Goal: Task Accomplishment & Management: Use online tool/utility

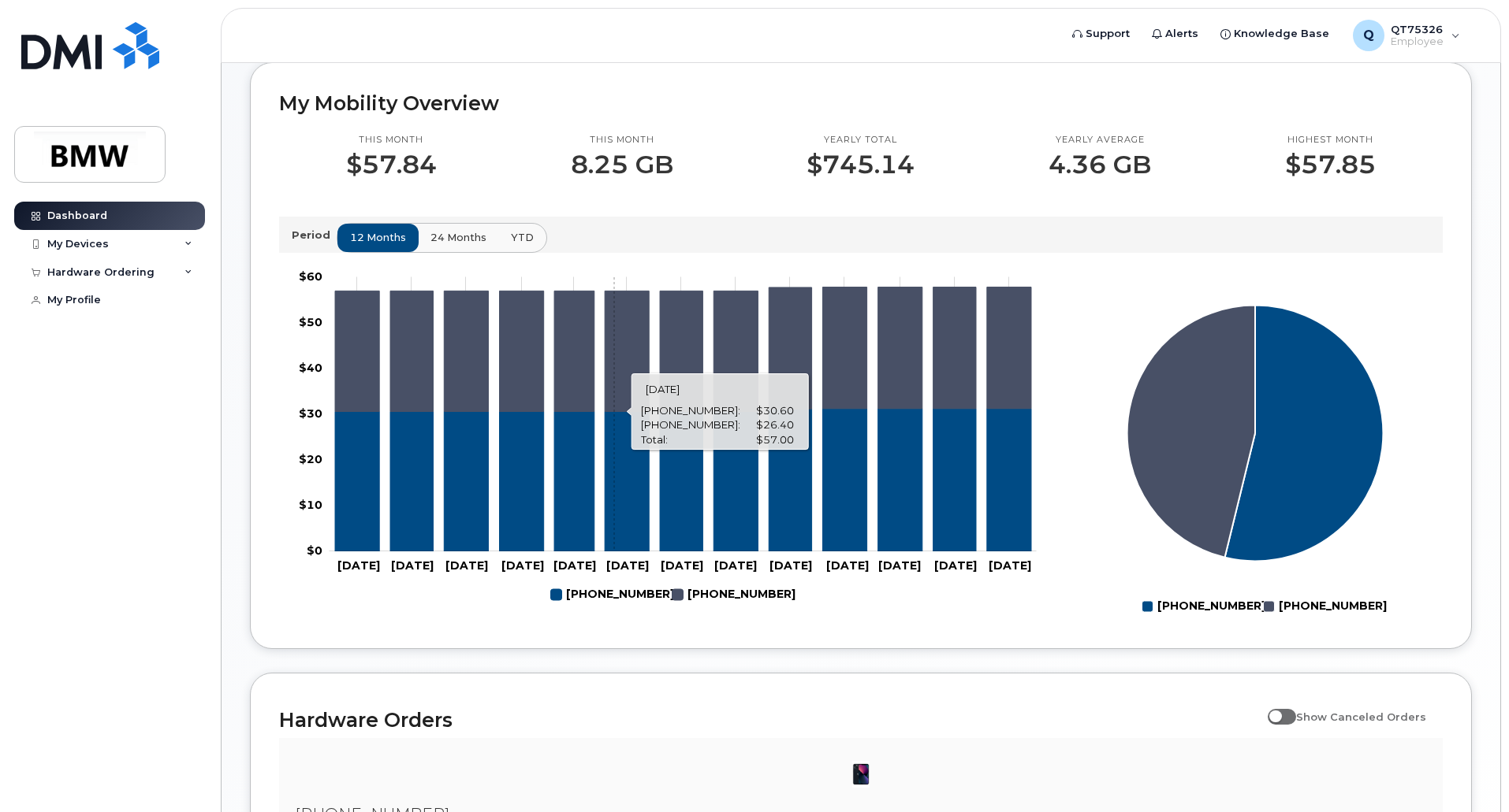
scroll to position [626, 0]
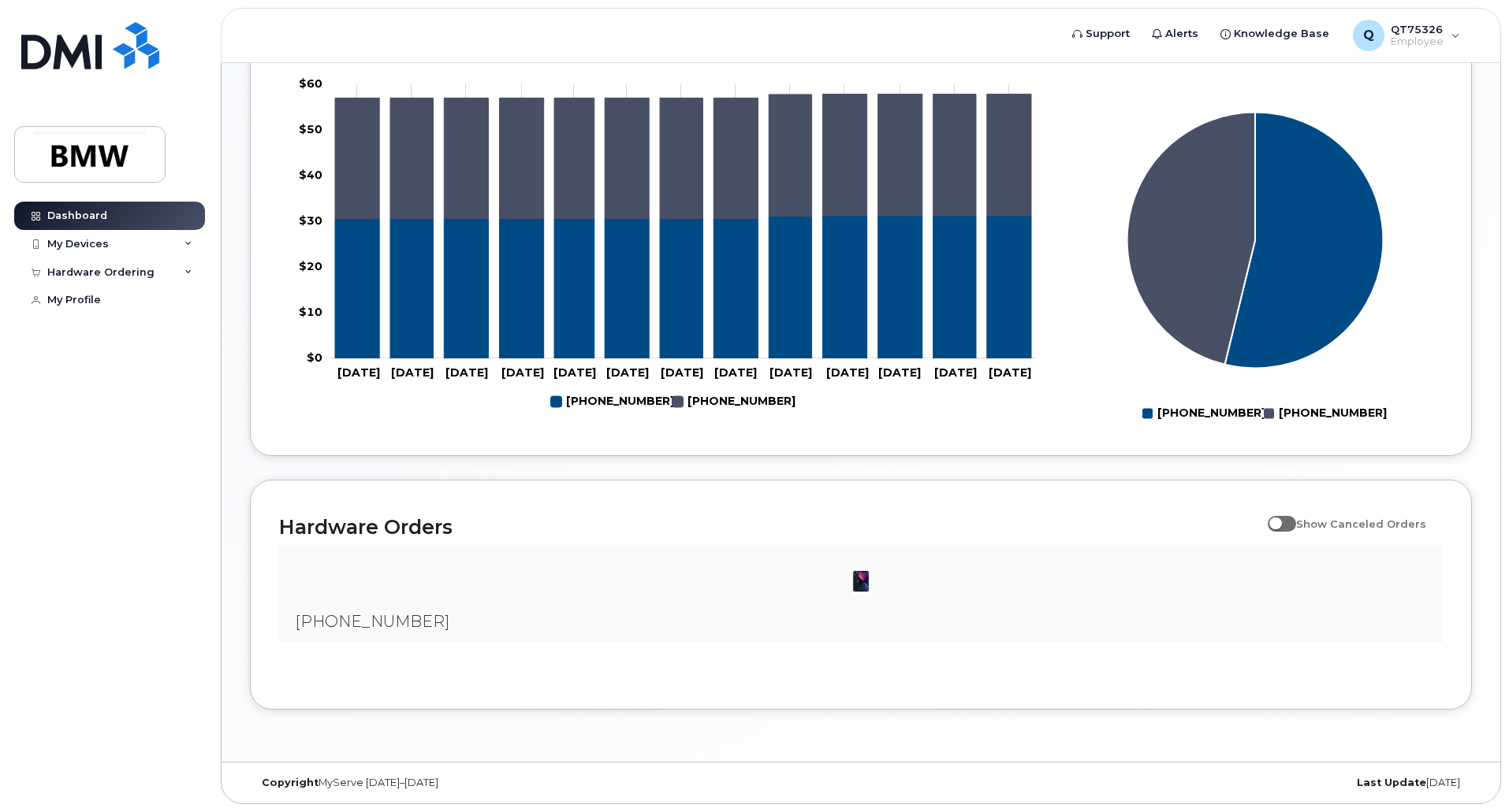
click at [401, 618] on span "[PHONE_NUMBER]" at bounding box center [372, 622] width 155 height 19
click at [614, 585] on div at bounding box center [861, 581] width 1139 height 48
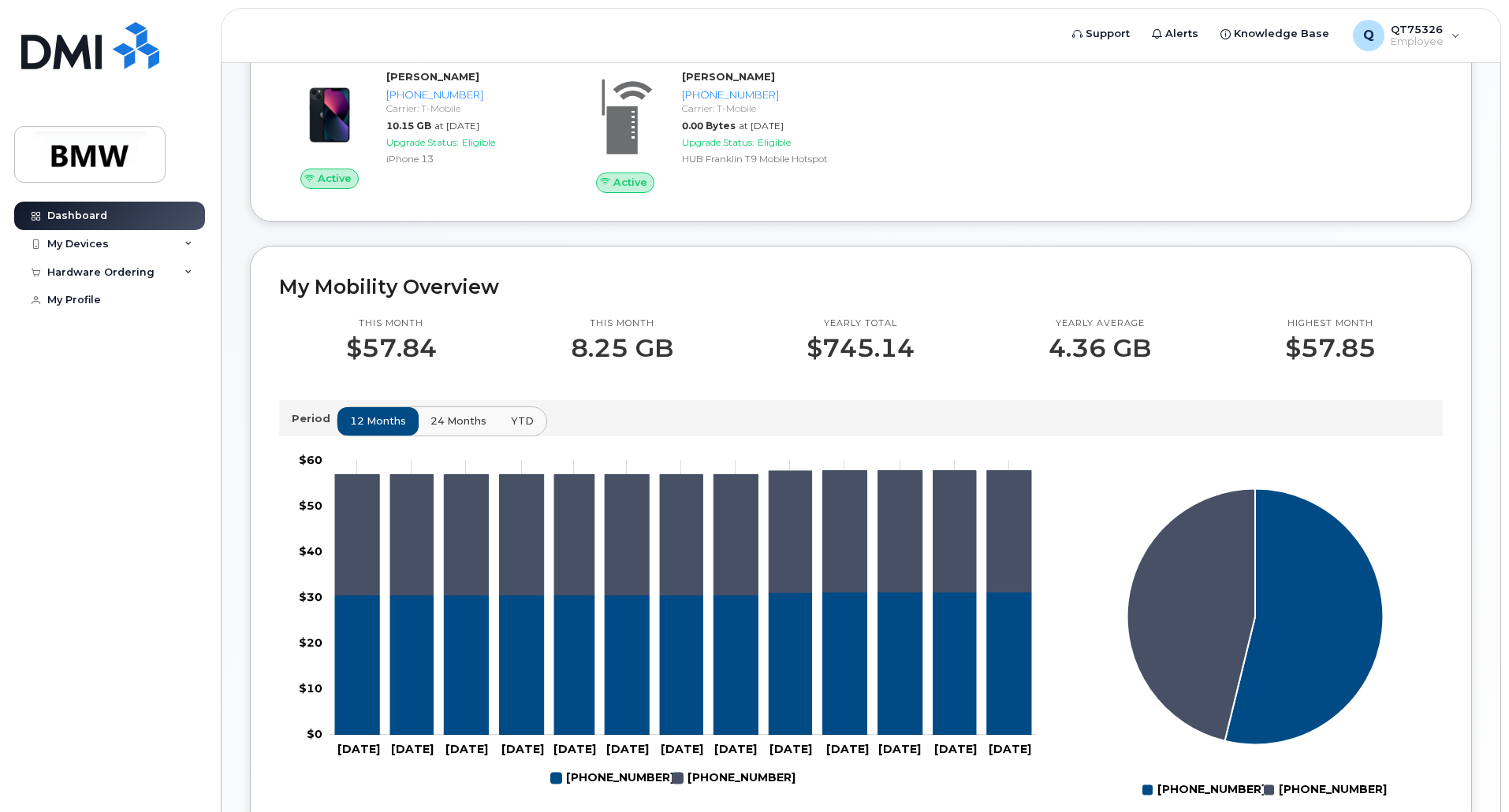
scroll to position [233, 0]
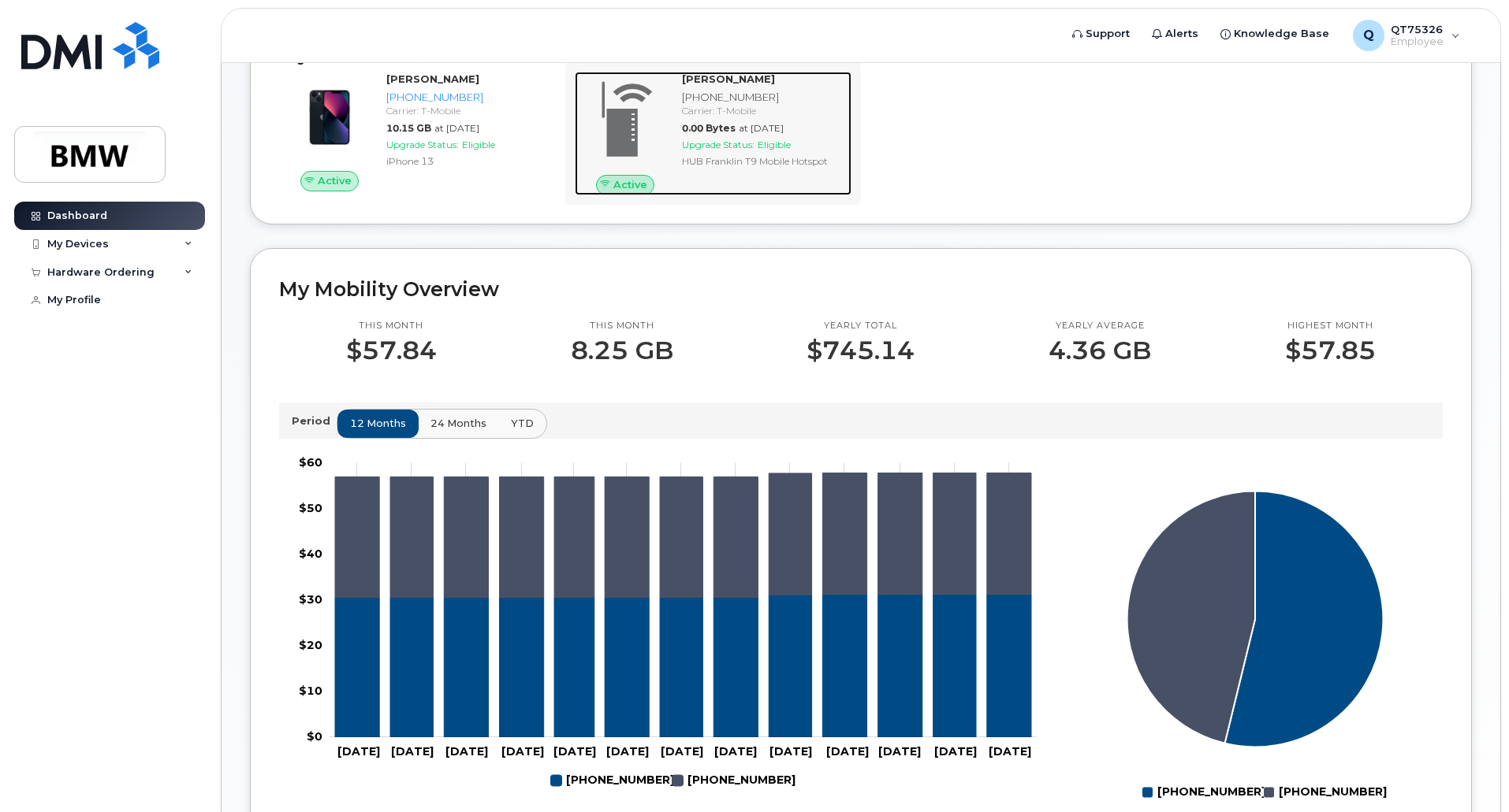
click at [678, 149] on div "Andrew Vandussen 206-484-9531 Carrier: T-Mobile 0.00 Bytes at Oct 01, 2025 Upgr…" at bounding box center [764, 133] width 176 height 123
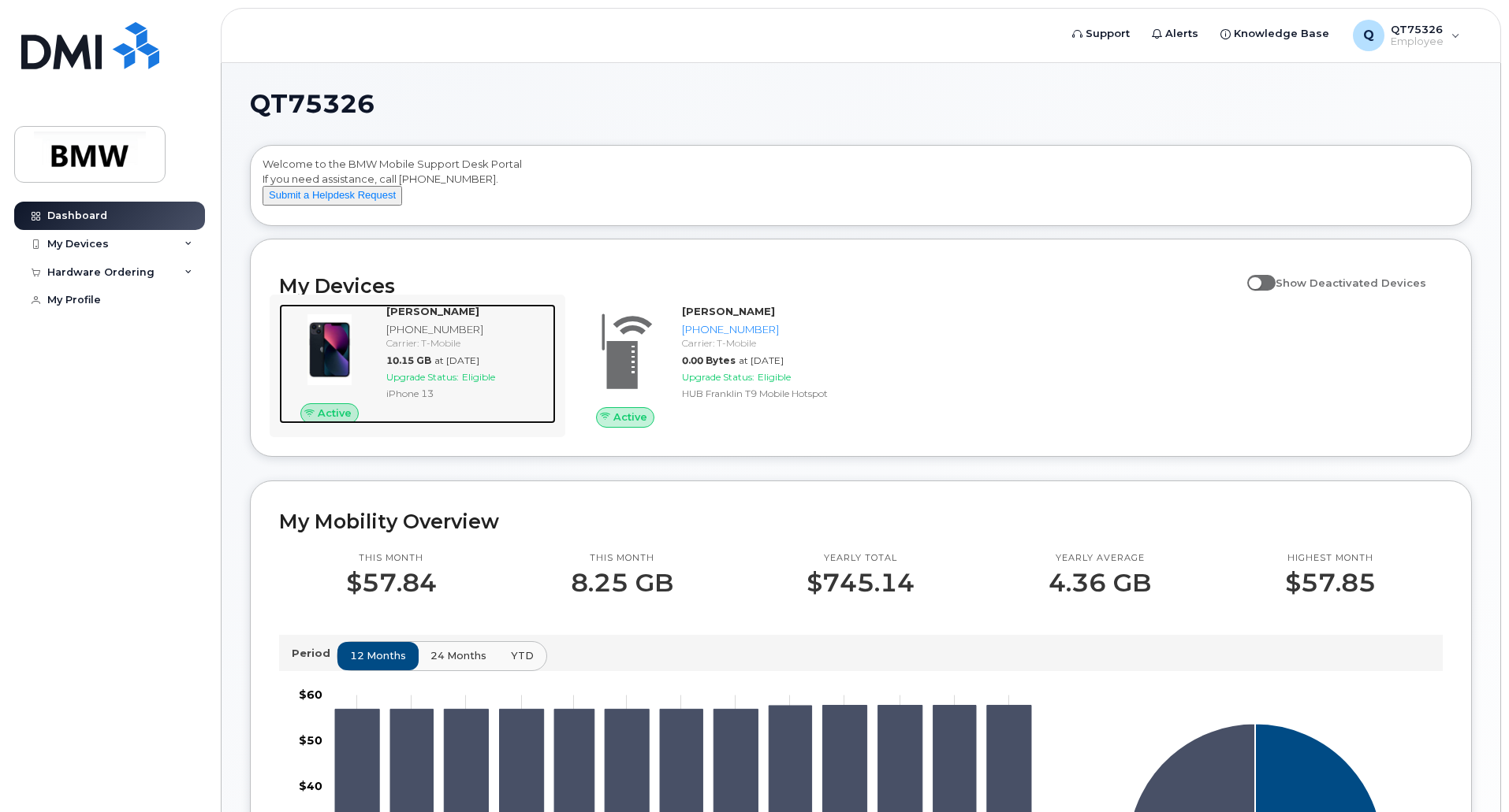
click at [345, 362] on img at bounding box center [330, 349] width 75 height 75
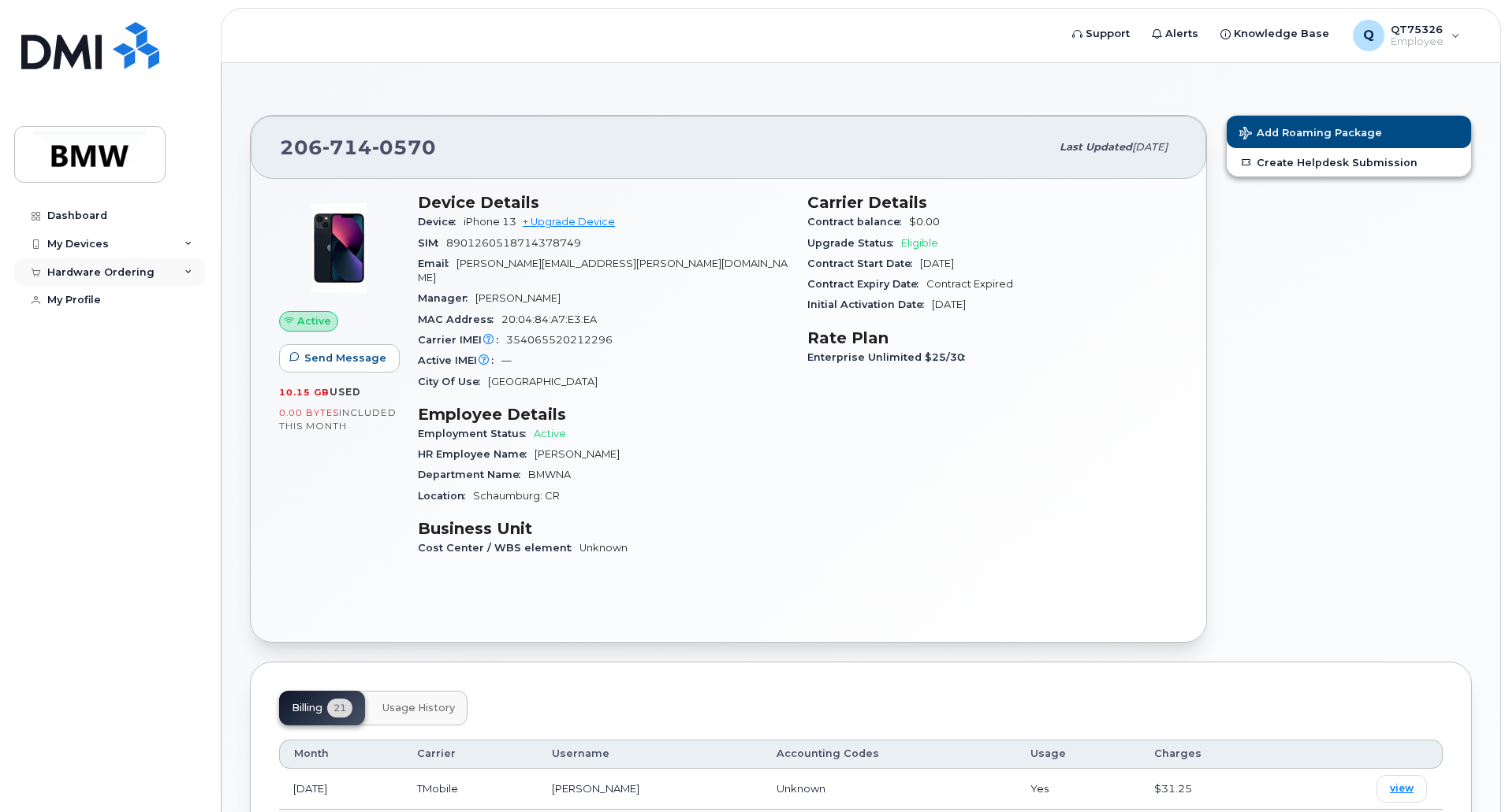
click at [156, 269] on div "Hardware Ordering" at bounding box center [110, 273] width 191 height 29
click at [97, 329] on div "New Order" at bounding box center [84, 331] width 60 height 14
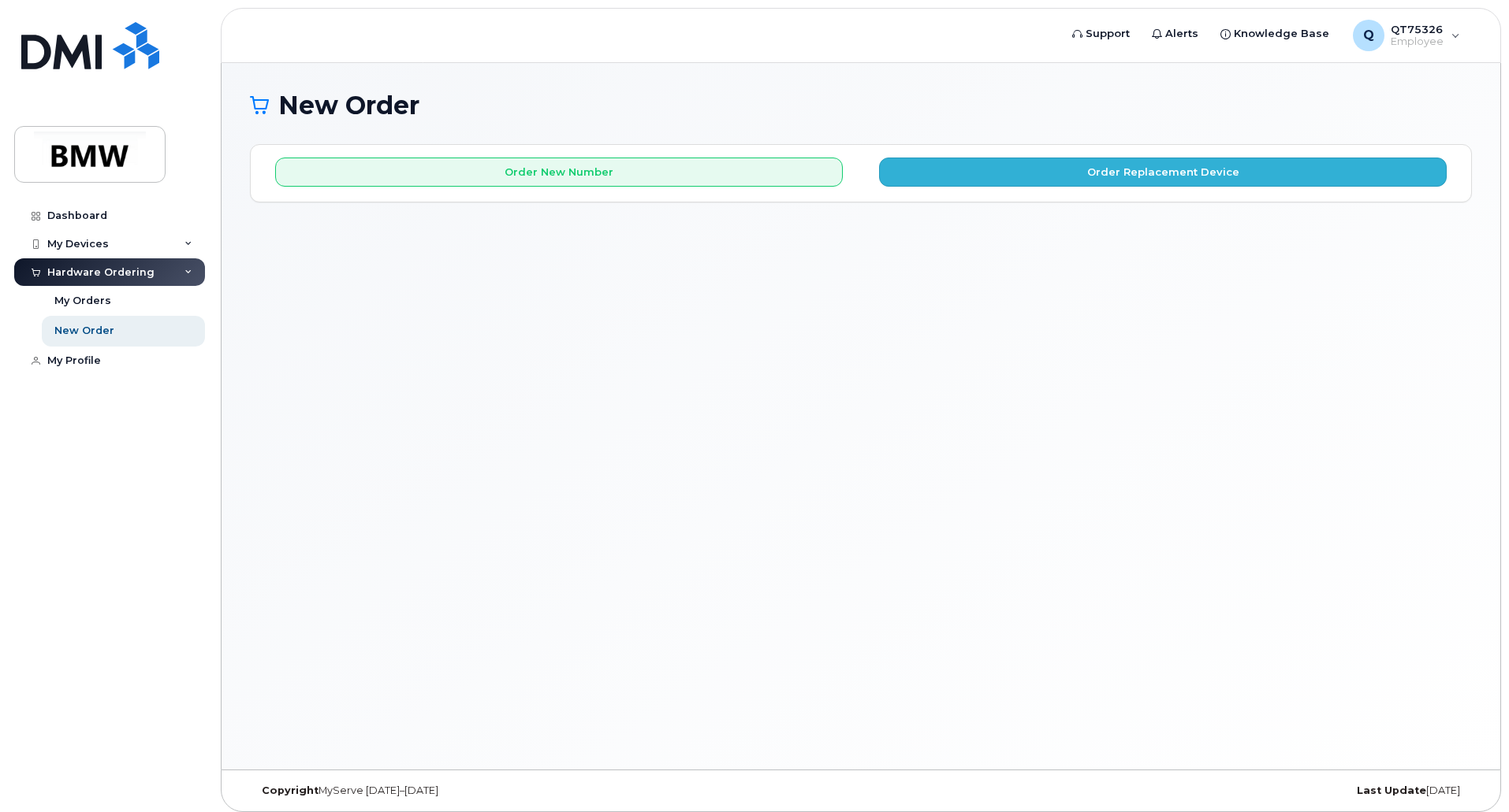
drag, startPoint x: 1070, startPoint y: 189, endPoint x: 1081, endPoint y: 169, distance: 22.8
click at [1071, 186] on div "Order New Number Order Replacement Device Please choose the carrier to which yo…" at bounding box center [861, 172] width 1221 height 56
click at [1081, 169] on button "Order Replacement Device" at bounding box center [1163, 172] width 568 height 29
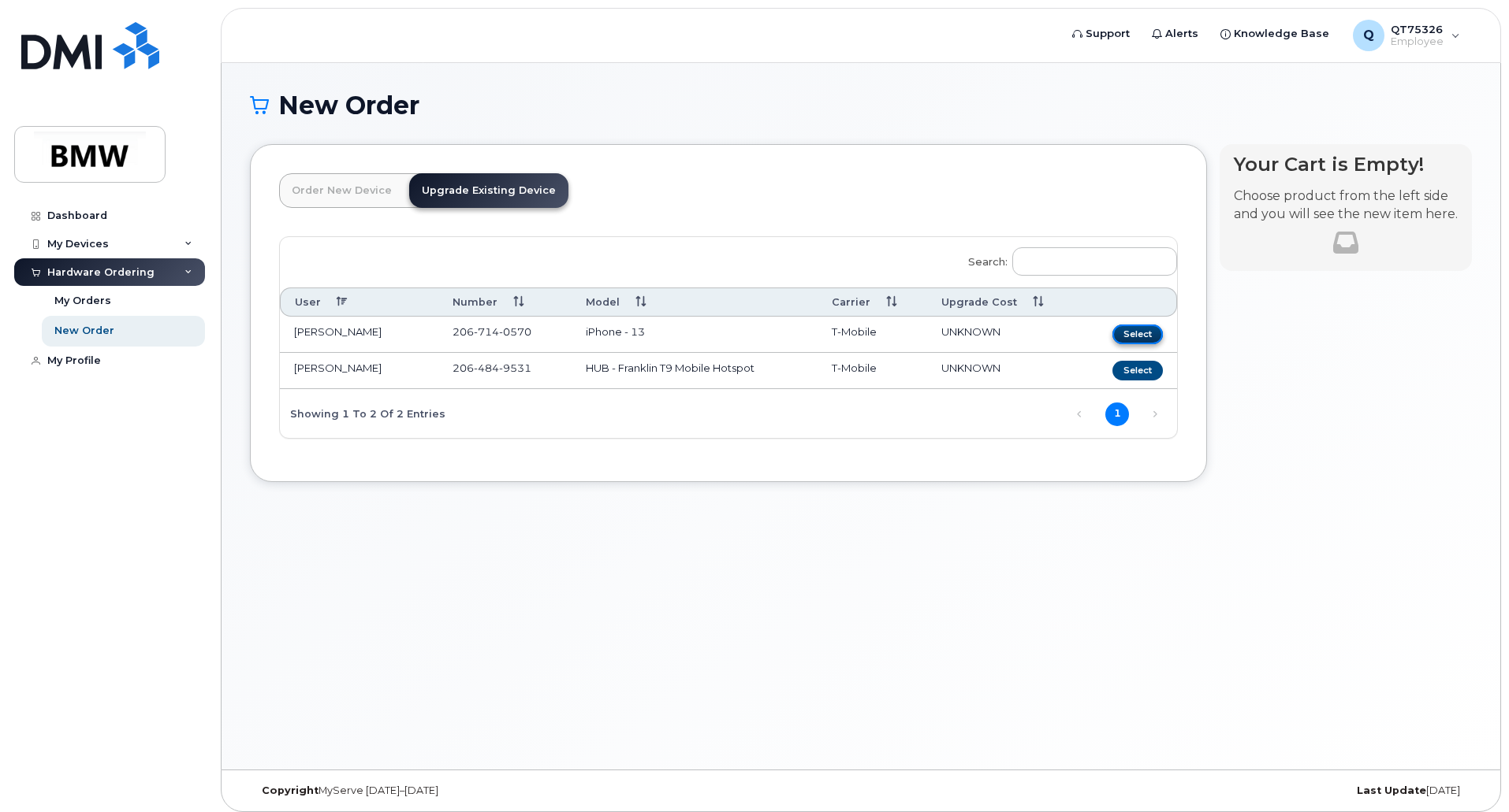
click at [1137, 331] on button "Select" at bounding box center [1138, 334] width 50 height 20
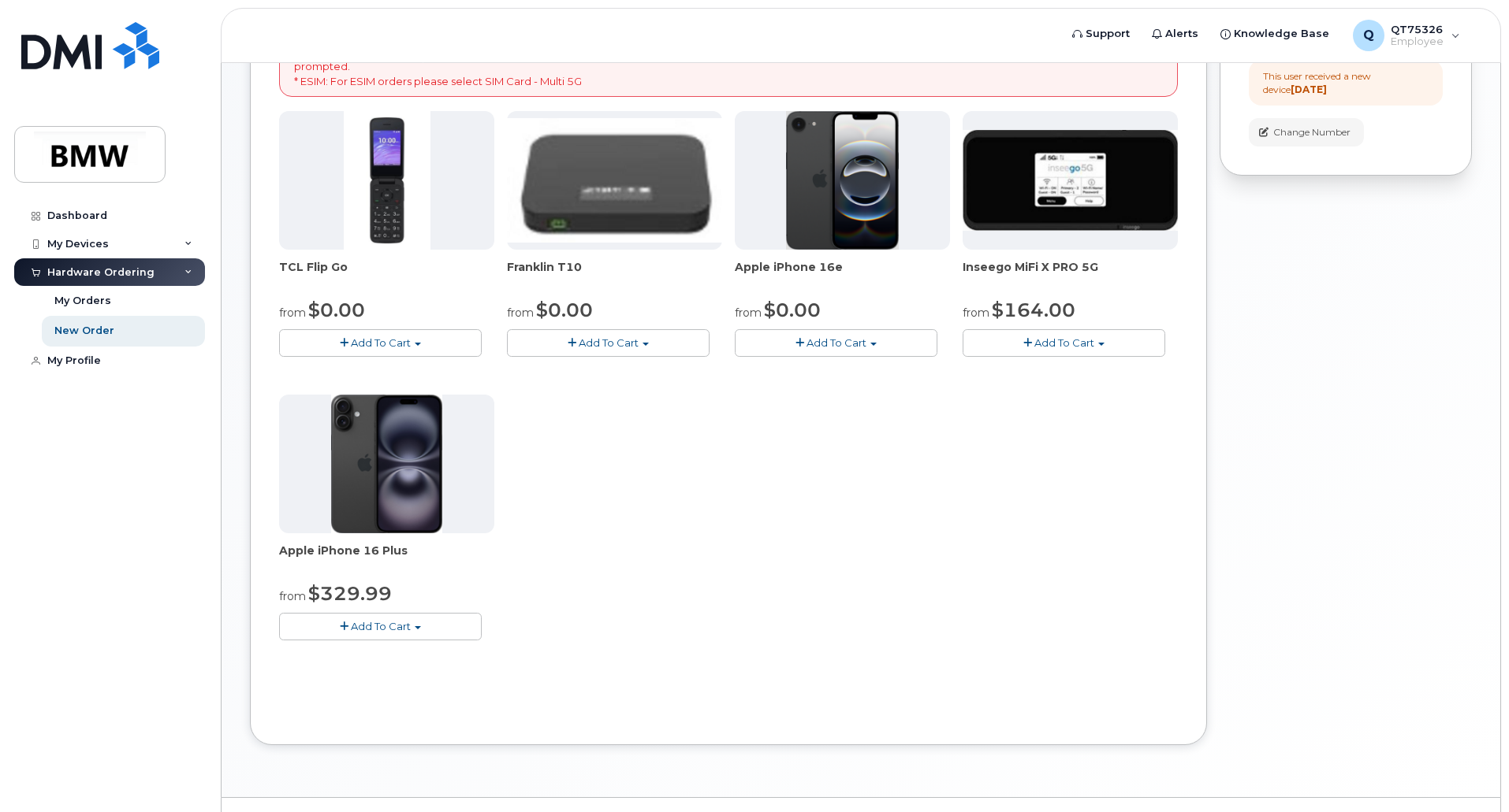
scroll to position [236, 0]
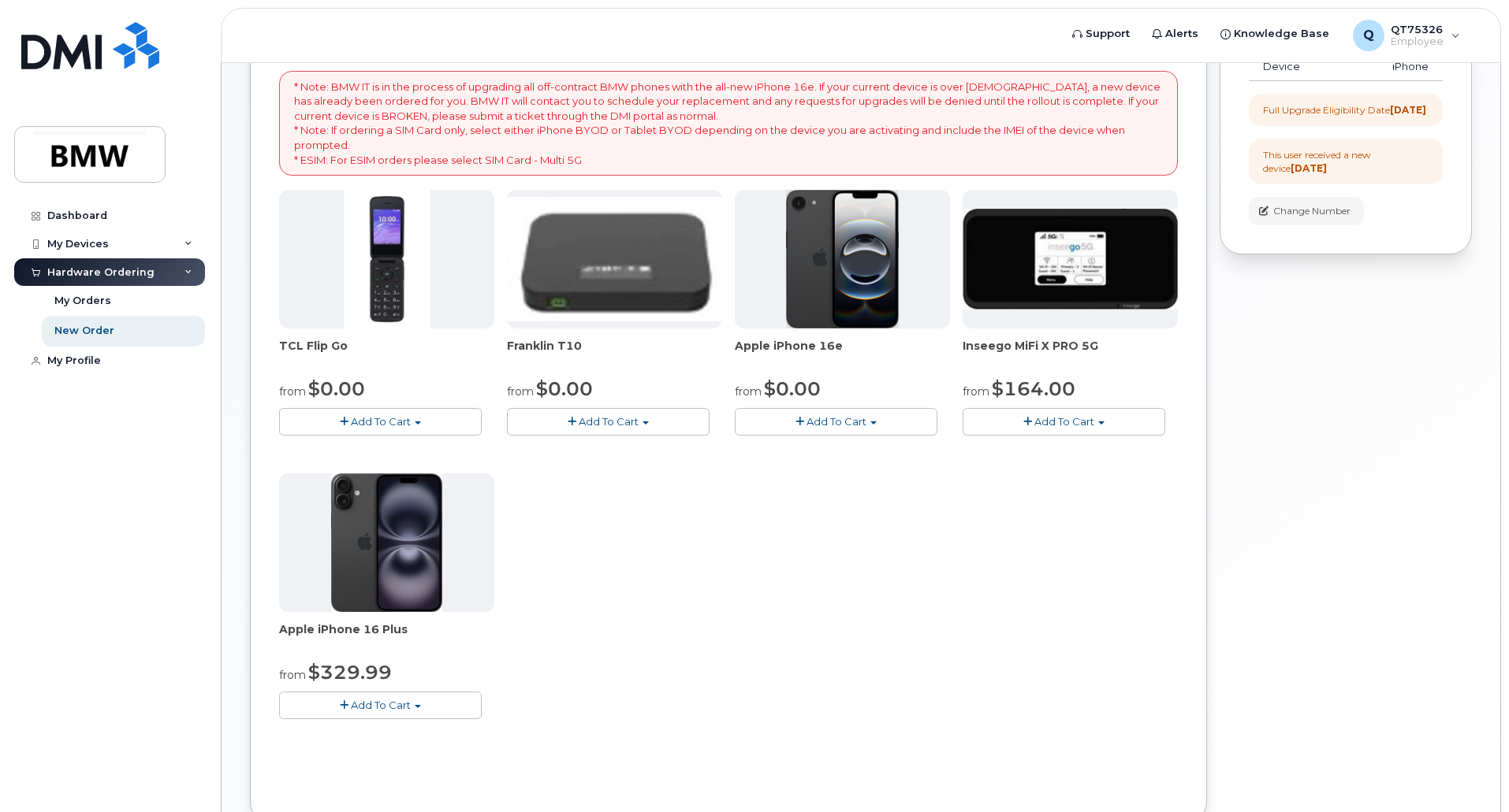
click at [439, 510] on img at bounding box center [386, 543] width 111 height 138
click at [371, 529] on img at bounding box center [386, 543] width 111 height 138
